Goal: Information Seeking & Learning: Learn about a topic

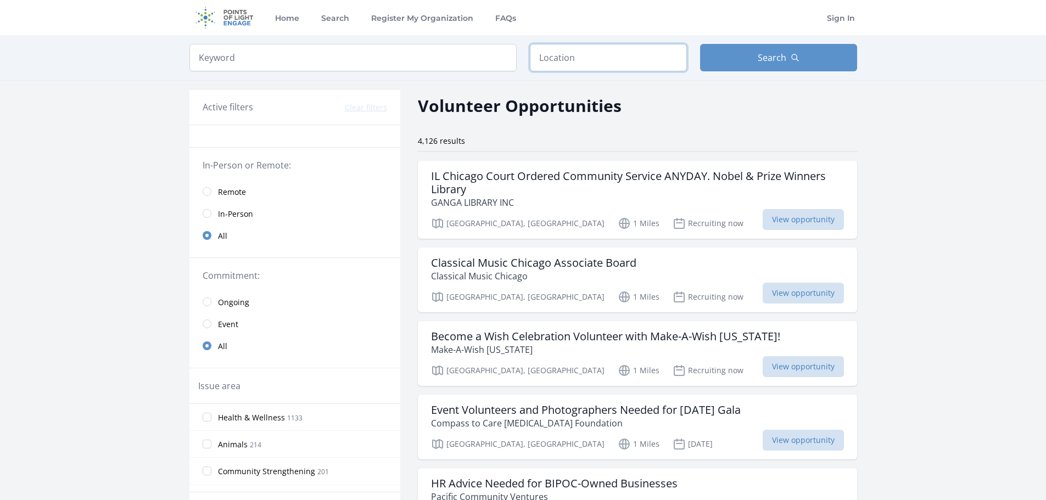
click at [573, 50] on input "text" at bounding box center [608, 57] width 157 height 27
type input "Dublin, OH 43017, USA"
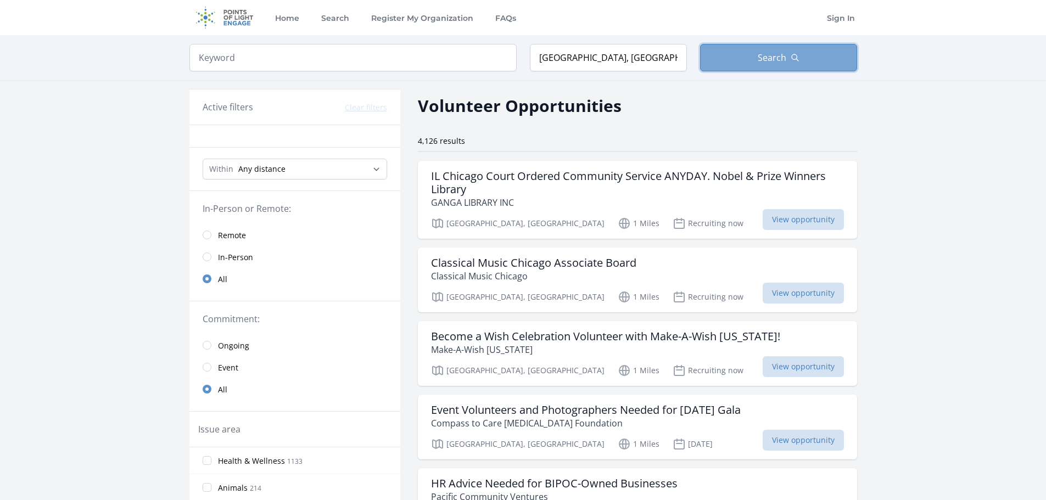
click at [767, 63] on span "Search" at bounding box center [772, 57] width 29 height 13
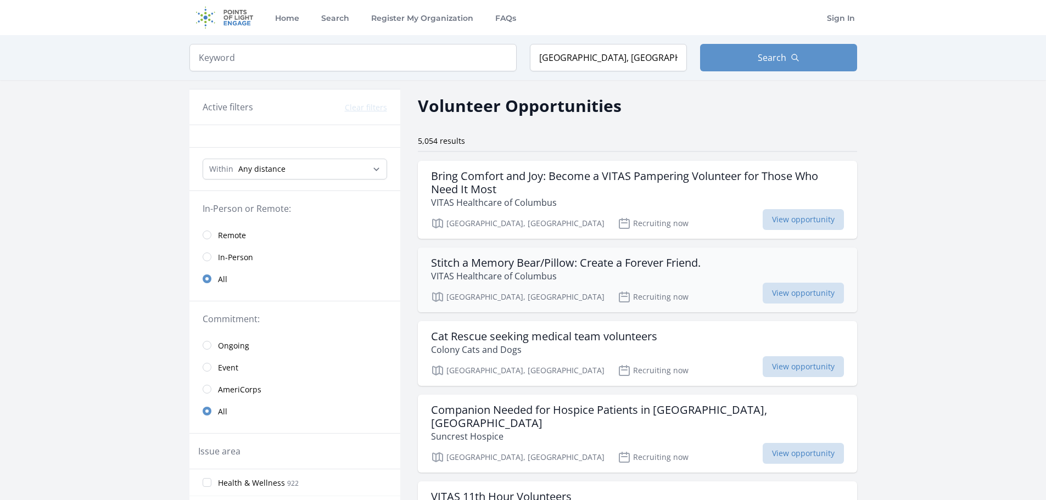
click at [622, 263] on h3 "Stitch a Memory Bear/Pillow: Create a Forever Friend." at bounding box center [566, 263] width 270 height 13
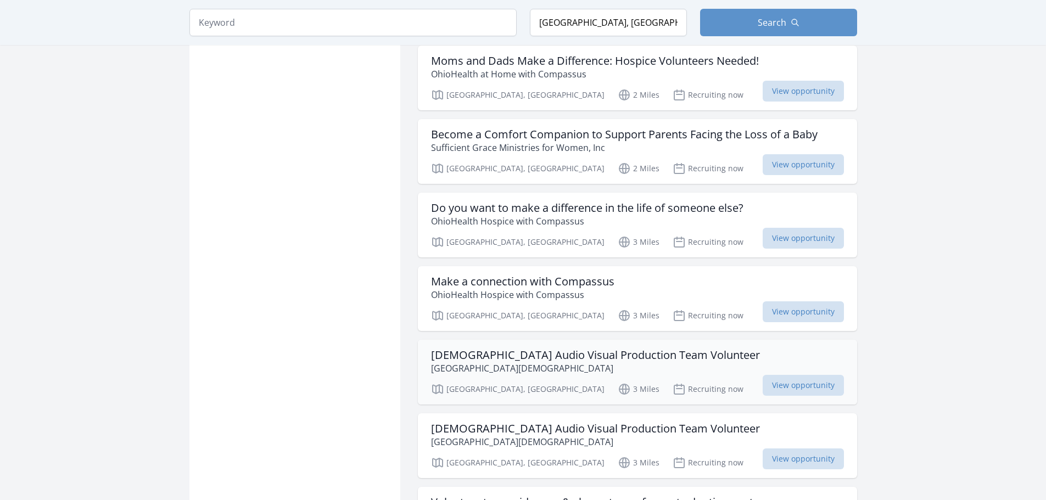
scroll to position [1153, 0]
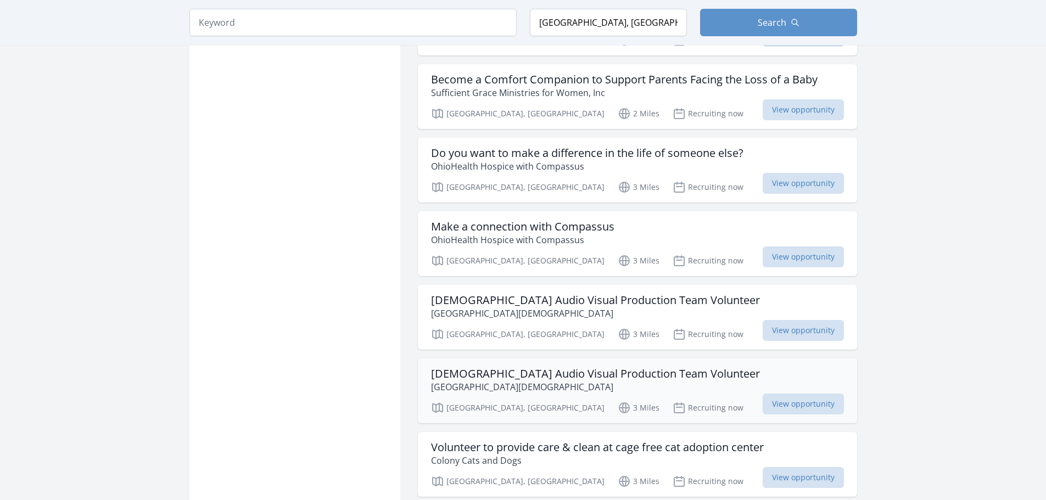
click at [632, 367] on h3 "[DEMOGRAPHIC_DATA] Audio Visual Production Team Volunteer" at bounding box center [595, 373] width 329 height 13
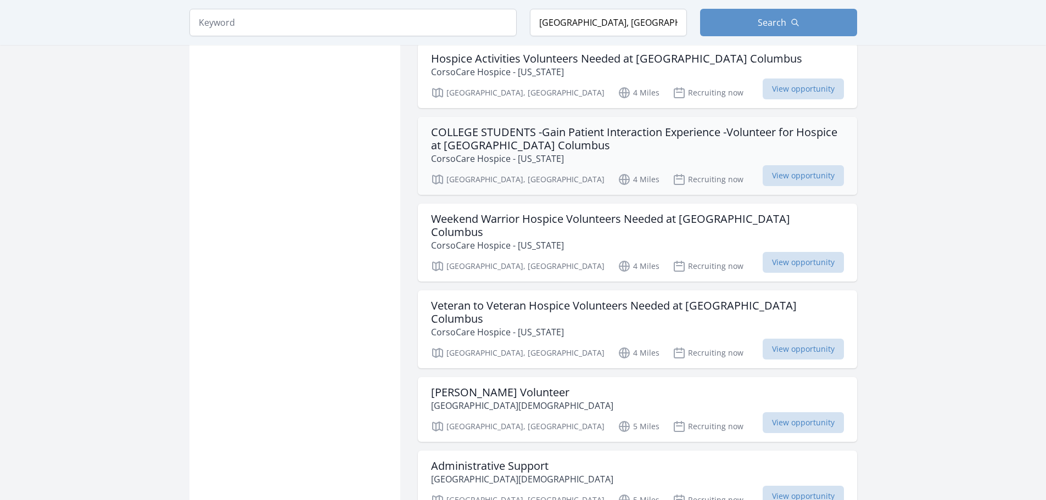
scroll to position [2637, 0]
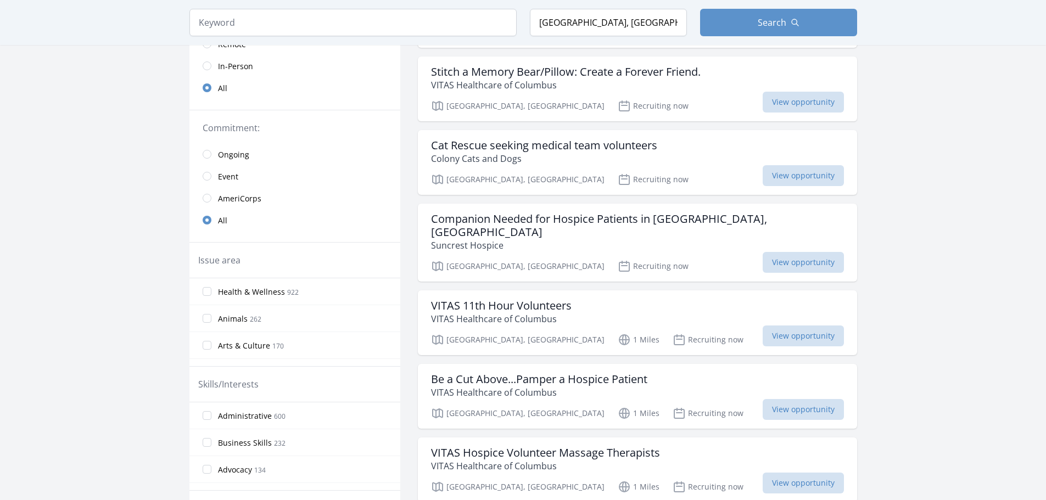
scroll to position [165, 0]
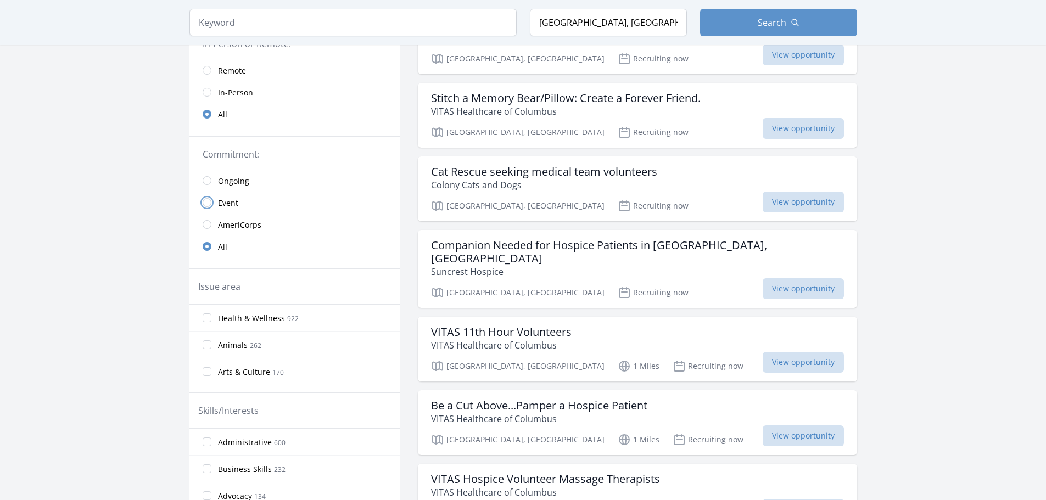
click at [210, 202] on input "radio" at bounding box center [207, 202] width 9 height 9
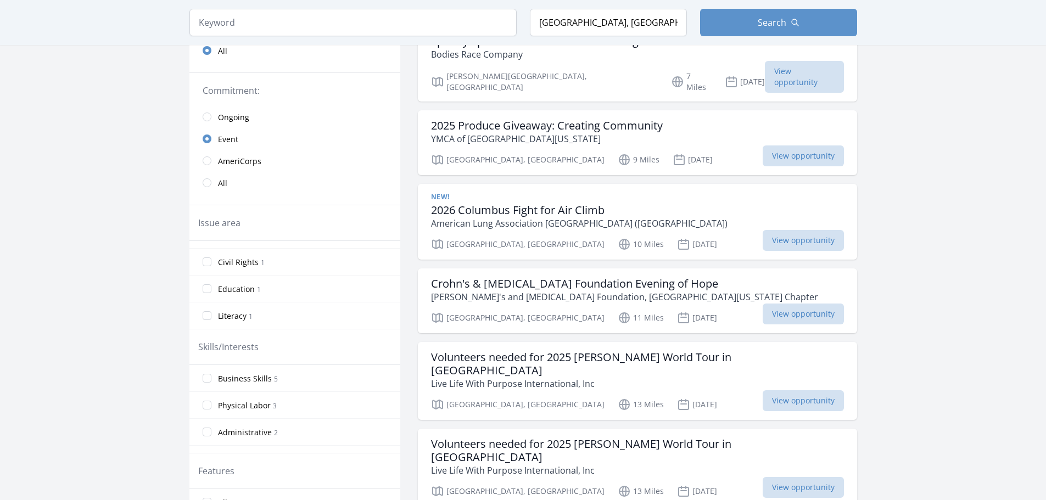
scroll to position [275, 0]
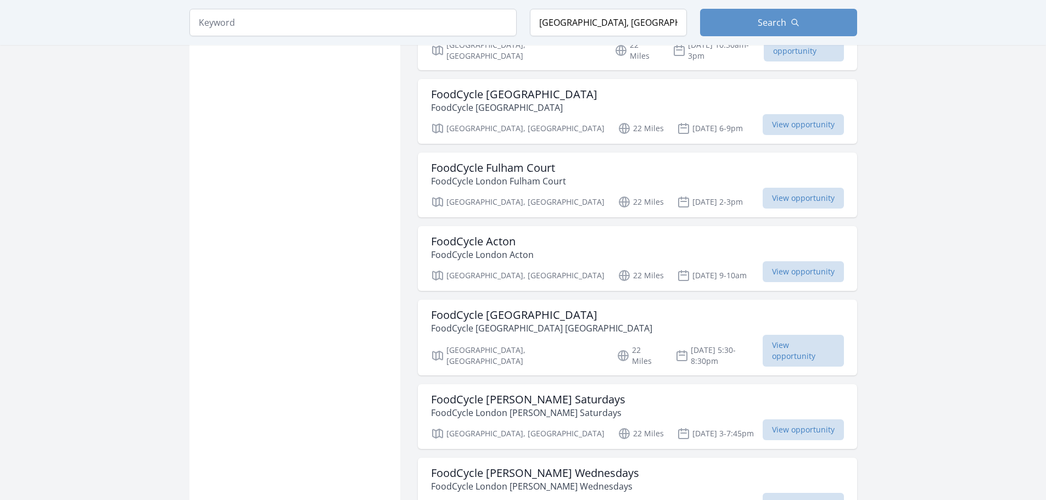
scroll to position [1792, 0]
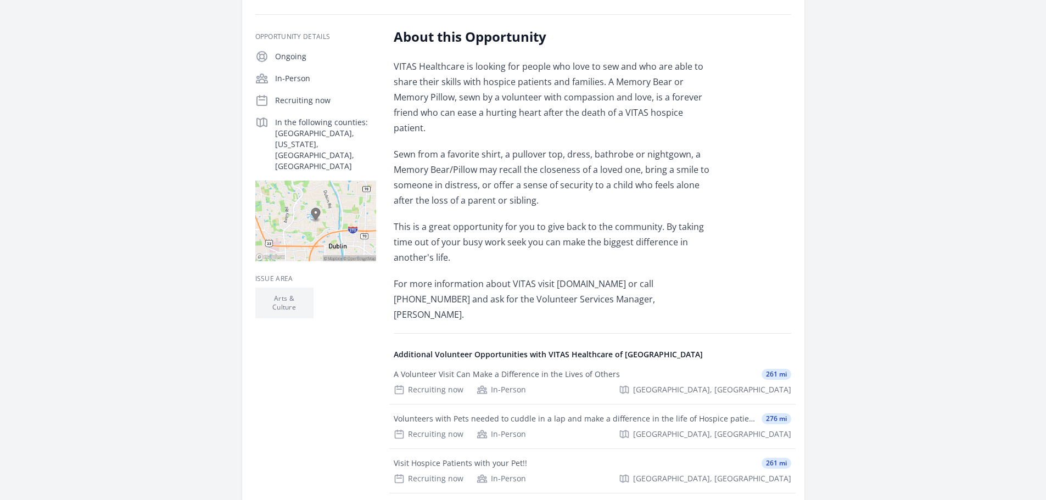
scroll to position [220, 0]
